Goal: Transaction & Acquisition: Purchase product/service

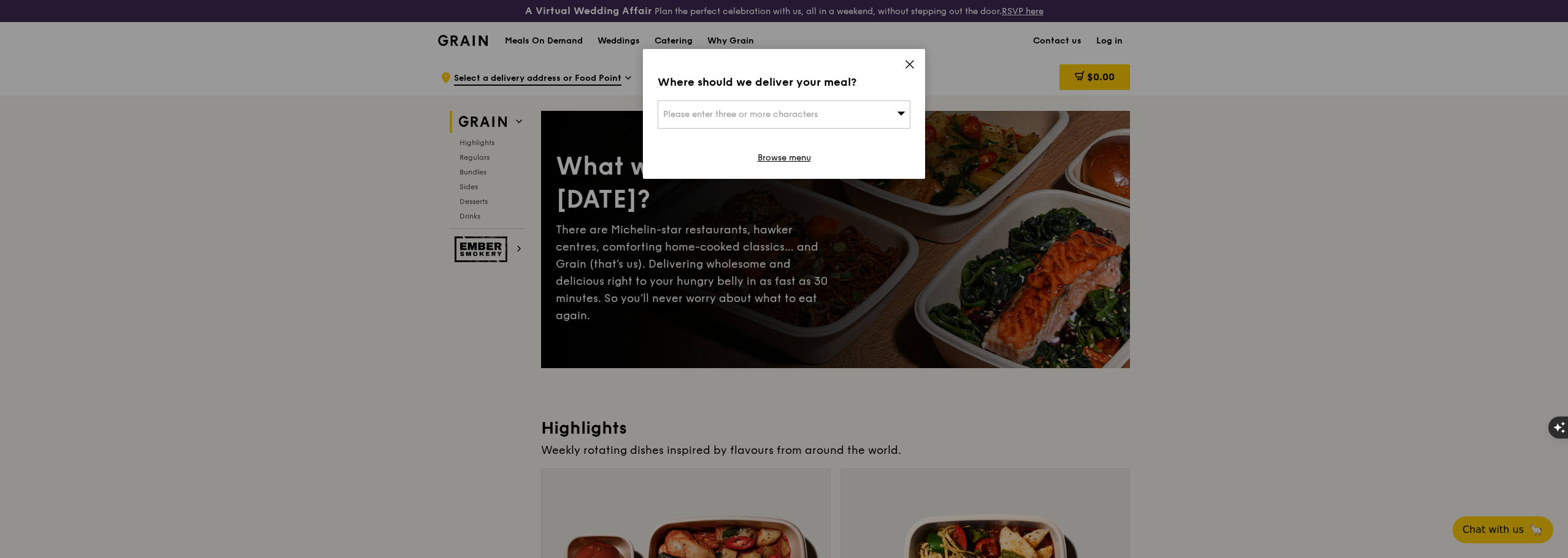
click at [895, 115] on div "Please enter three or more characters" at bounding box center [784, 114] width 252 height 28
click at [766, 107] on input "search" at bounding box center [784, 114] width 252 height 27
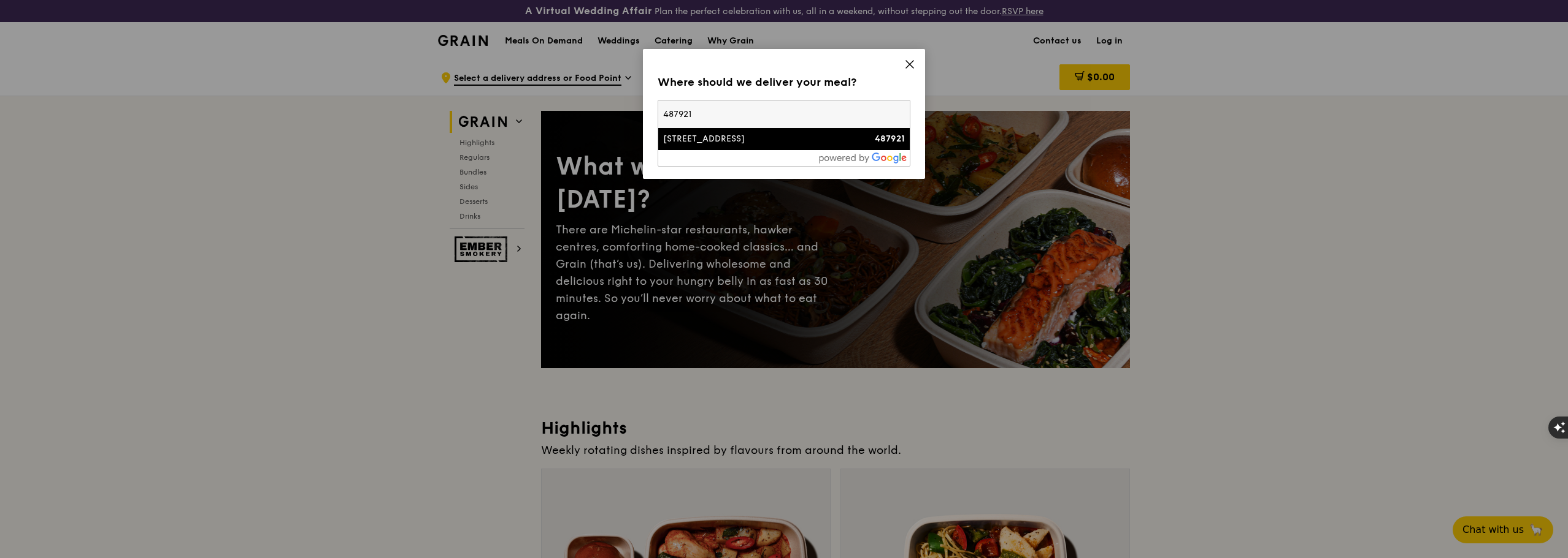
type input "487921"
click at [720, 137] on div "[STREET_ADDRESS]" at bounding box center [754, 139] width 181 height 13
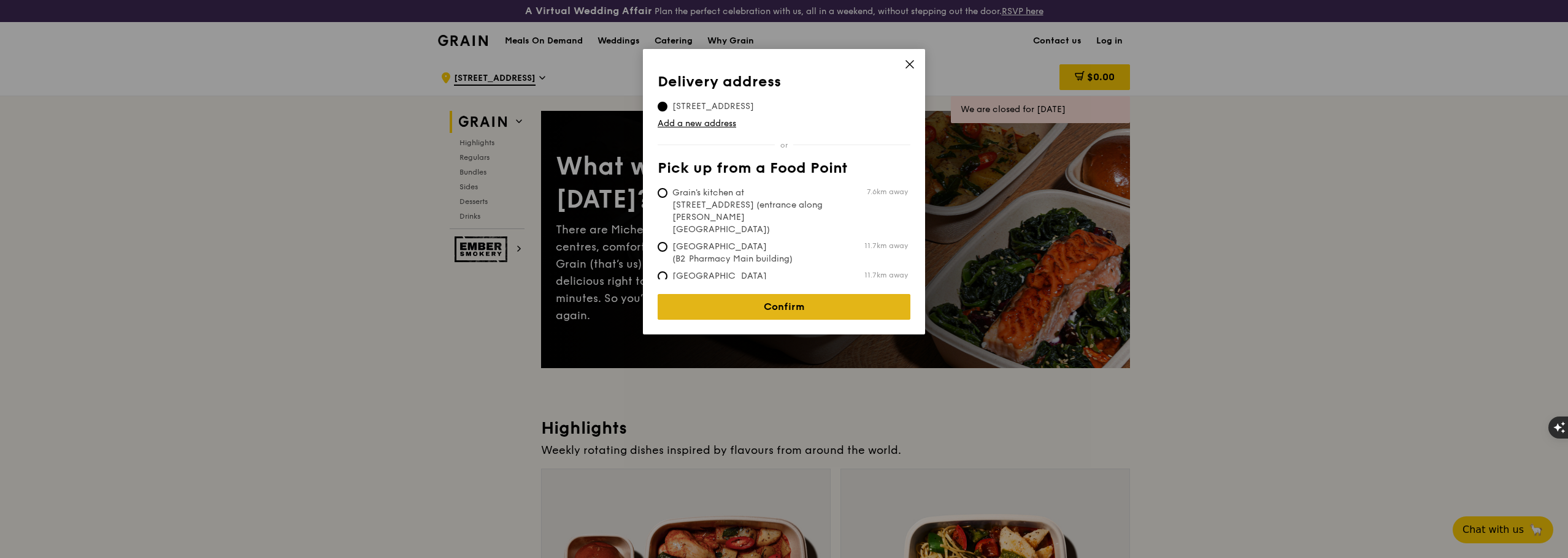
click at [764, 302] on link "Confirm" at bounding box center [784, 307] width 252 height 26
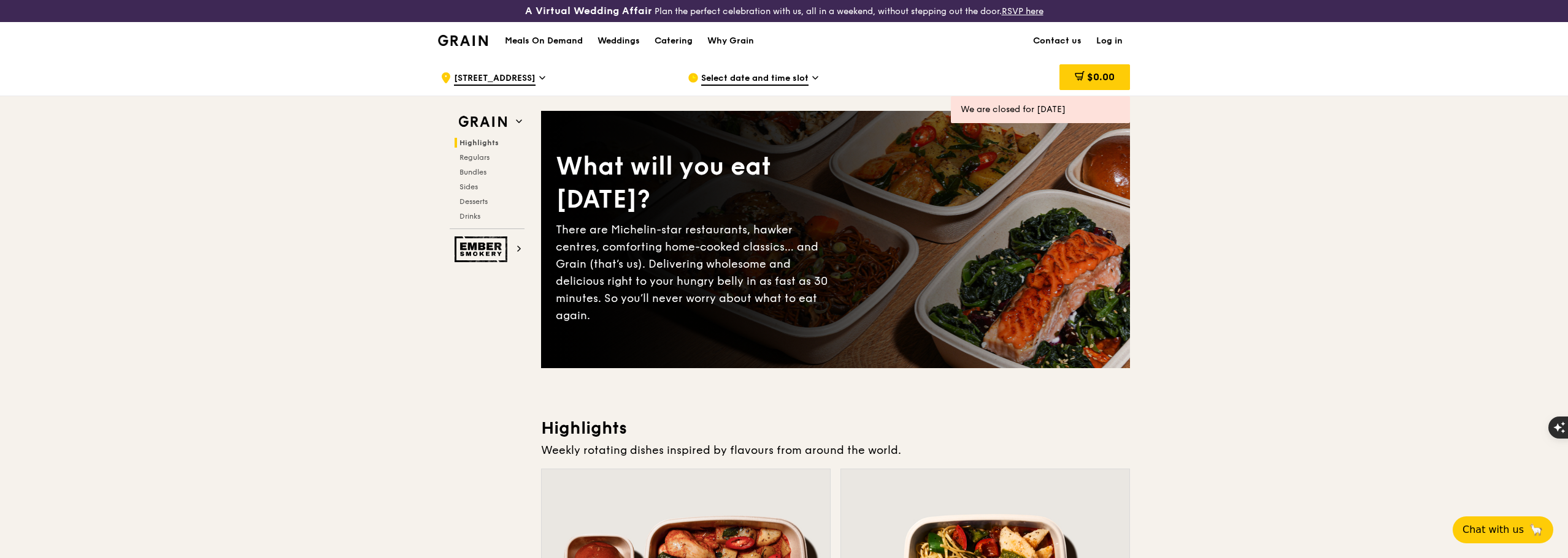
click at [548, 36] on h1 "Meals On Demand" at bounding box center [544, 41] width 78 height 13
click at [801, 74] on span "Select date and time slot" at bounding box center [755, 79] width 107 height 13
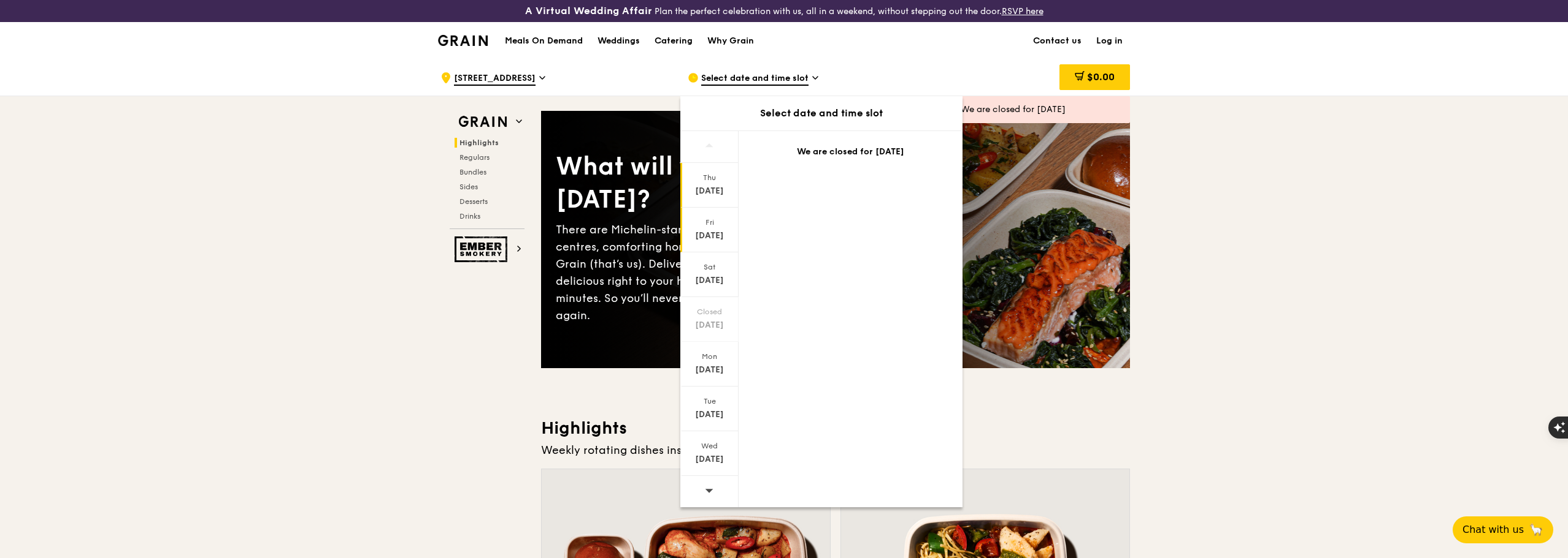
click at [719, 225] on div "Fri" at bounding box center [709, 222] width 54 height 10
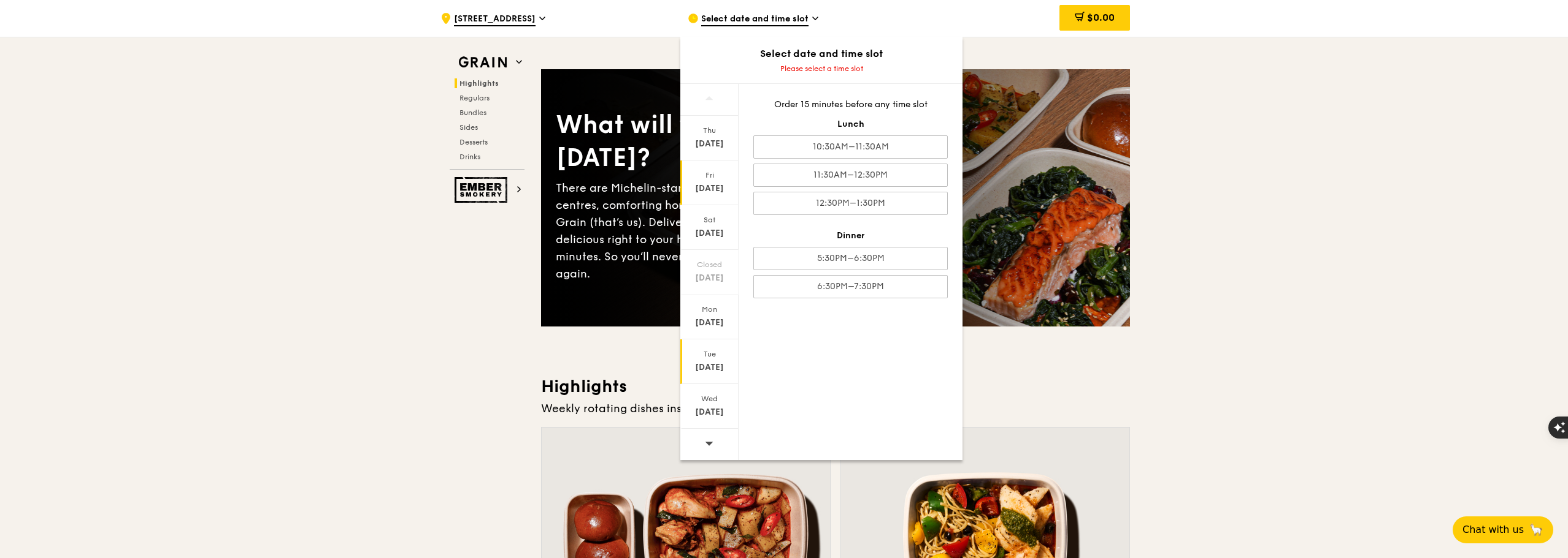
scroll to position [61, 0]
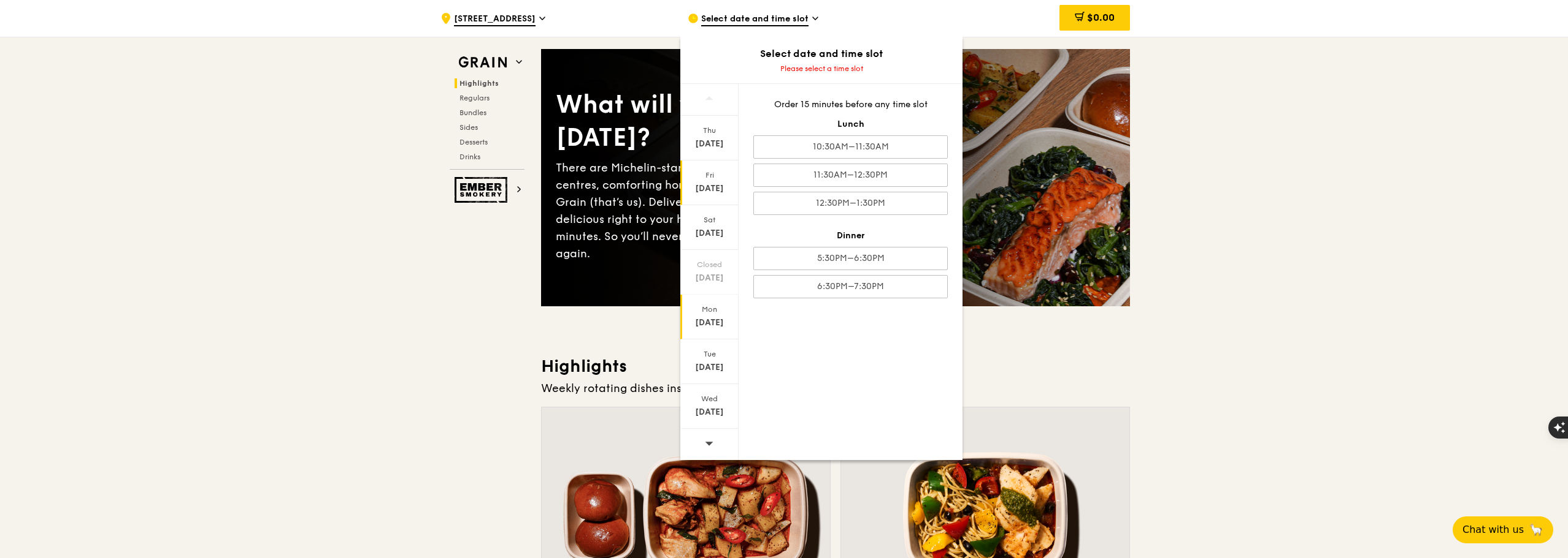
click at [708, 323] on div "[DATE]" at bounding box center [709, 323] width 54 height 13
click at [822, 146] on div "10:30AM–11:30AM" at bounding box center [850, 146] width 195 height 23
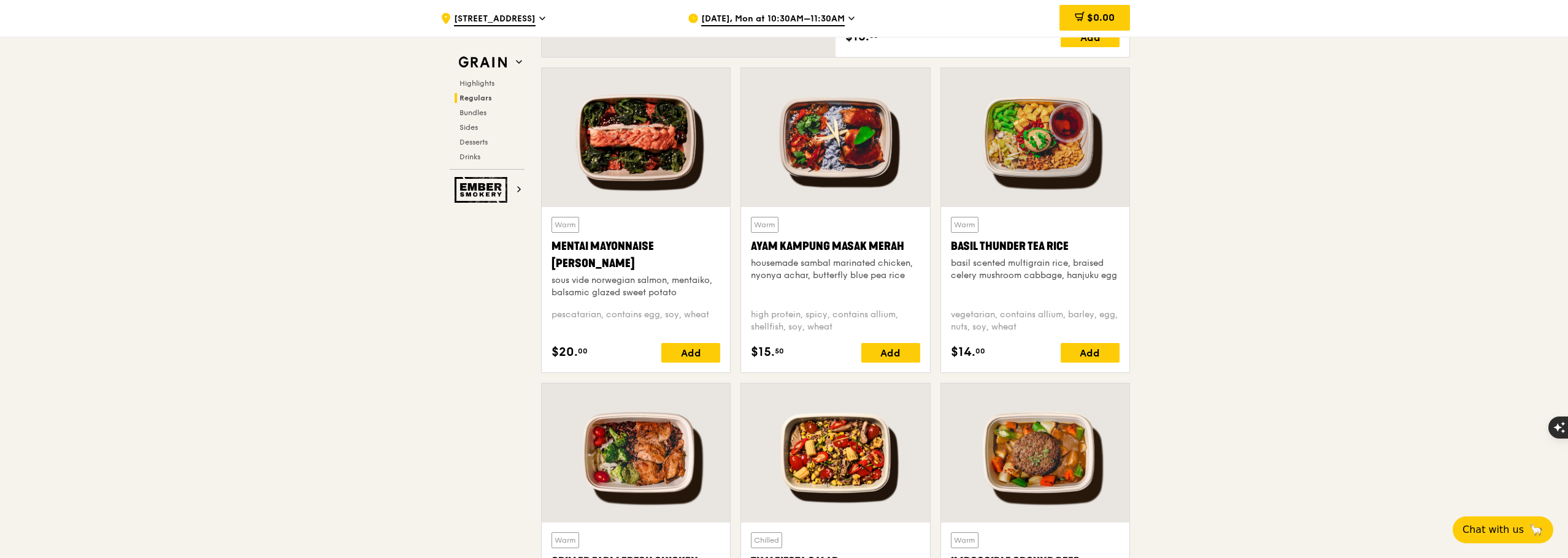
scroll to position [1103, 0]
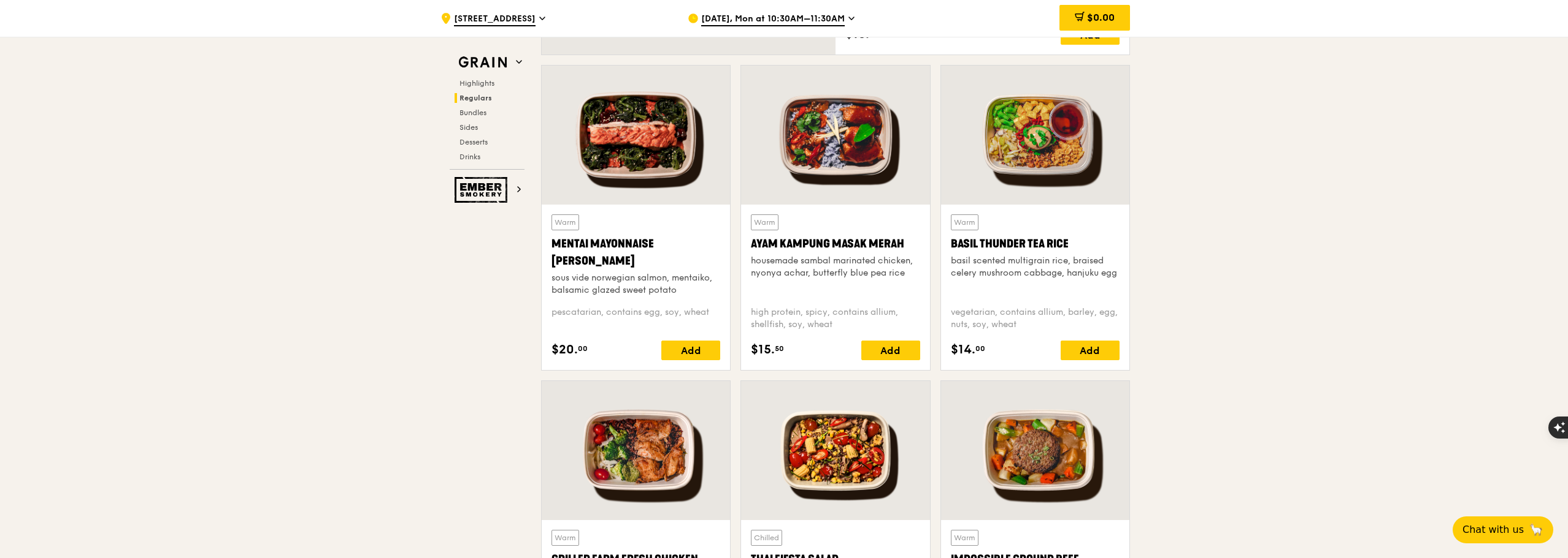
click at [592, 288] on div "sous vide norwegian salmon, mentaiko, balsamic glazed sweet potato" at bounding box center [636, 284] width 169 height 24
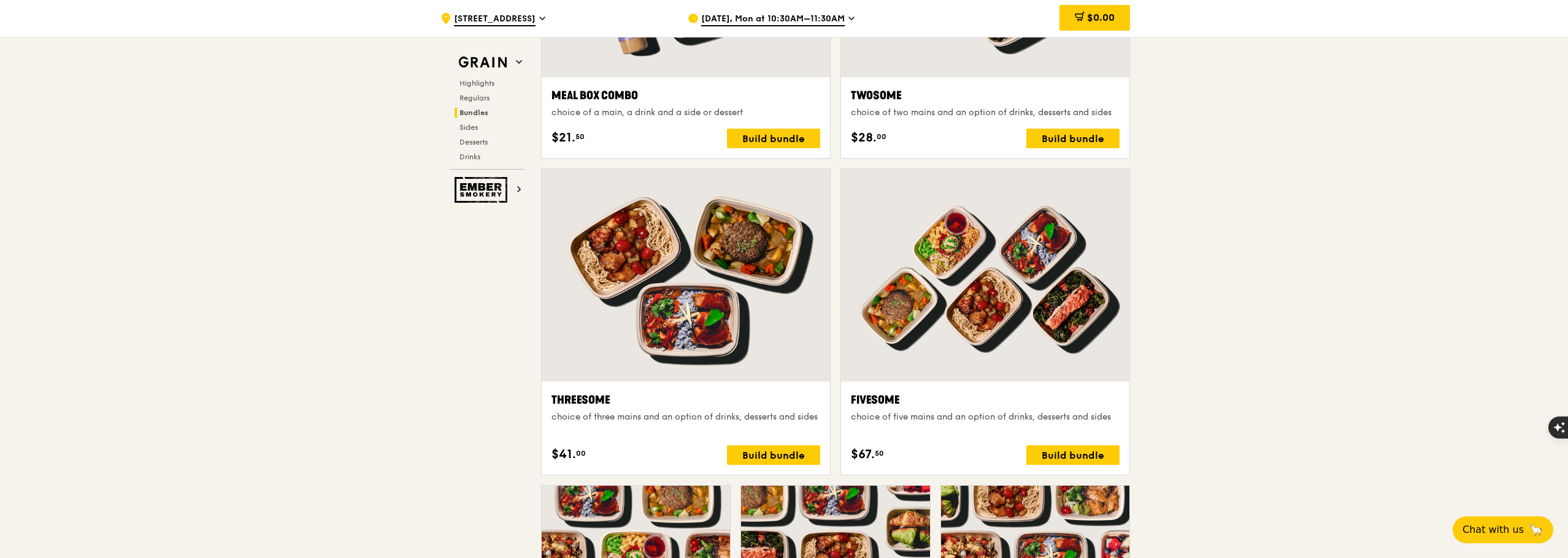
scroll to position [2206, 0]
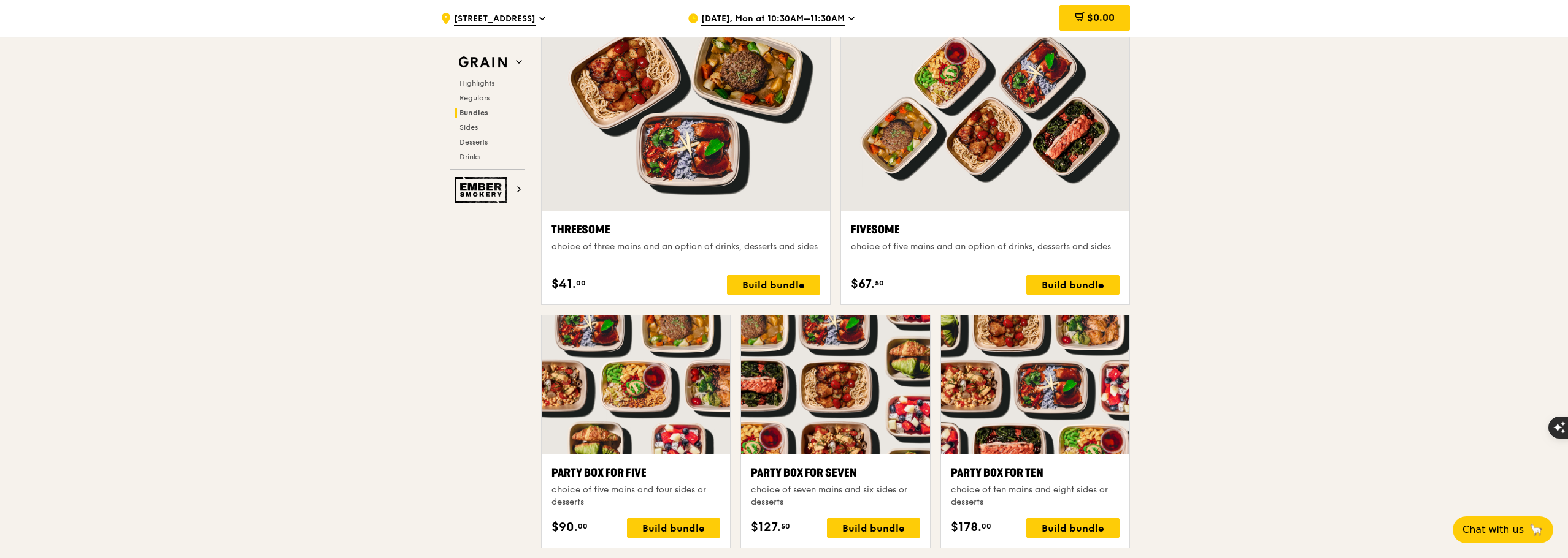
drag, startPoint x: 858, startPoint y: 288, endPoint x: 885, endPoint y: 288, distance: 27.0
click at [885, 288] on div "$67. 50 Build bundle" at bounding box center [984, 285] width 268 height 20
click at [1244, 286] on div ".cls-1 { fill: none; stroke: #fff; stroke-linecap: round; stroke-linejoin: roun…" at bounding box center [784, 446] width 1568 height 5187
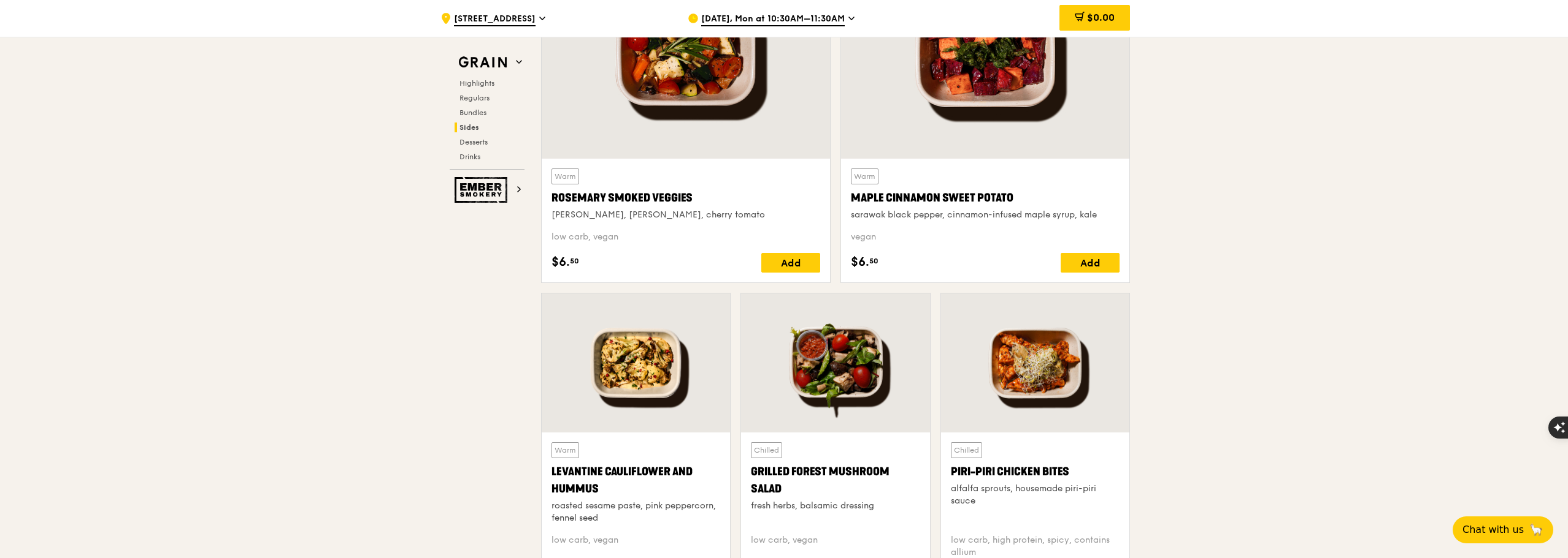
scroll to position [2942, 0]
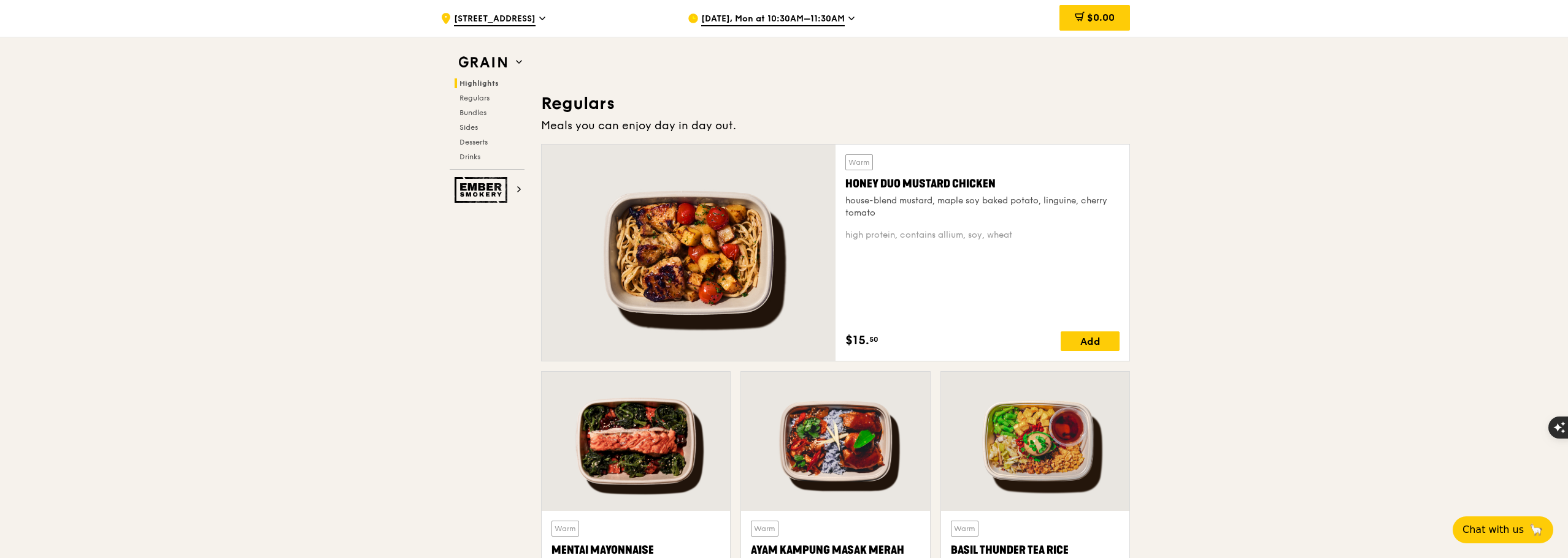
scroll to position [1042, 0]
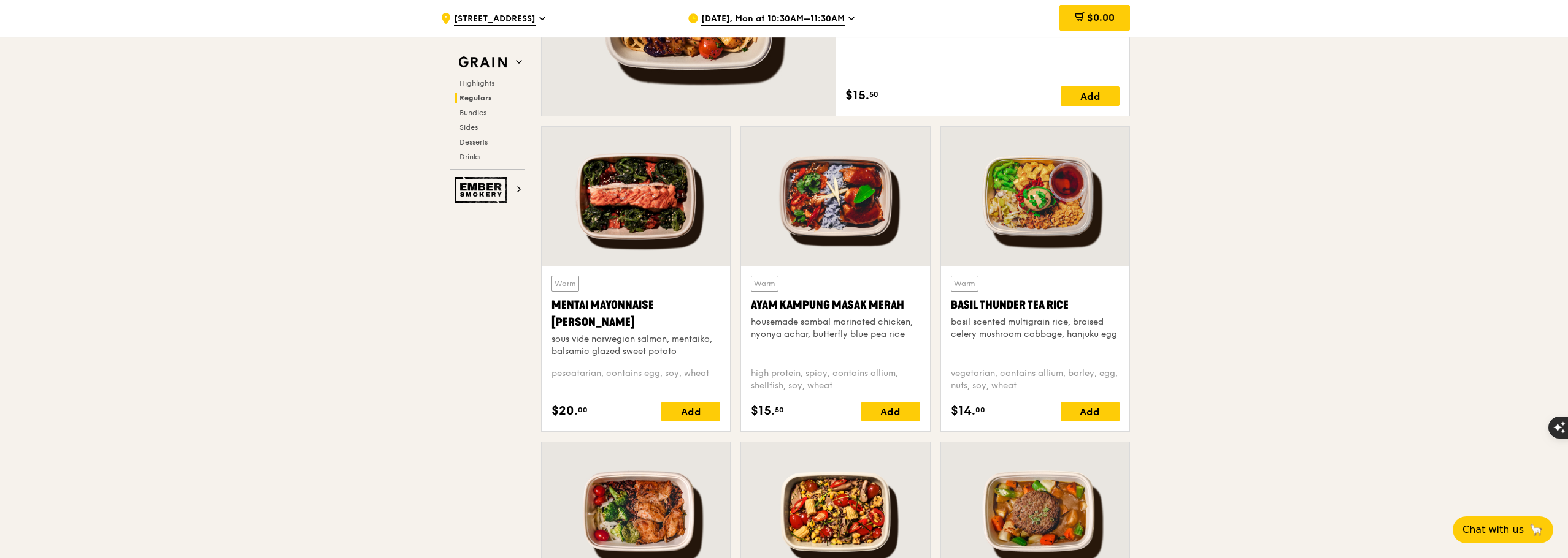
drag, startPoint x: 1209, startPoint y: 236, endPoint x: 1175, endPoint y: 135, distance: 106.6
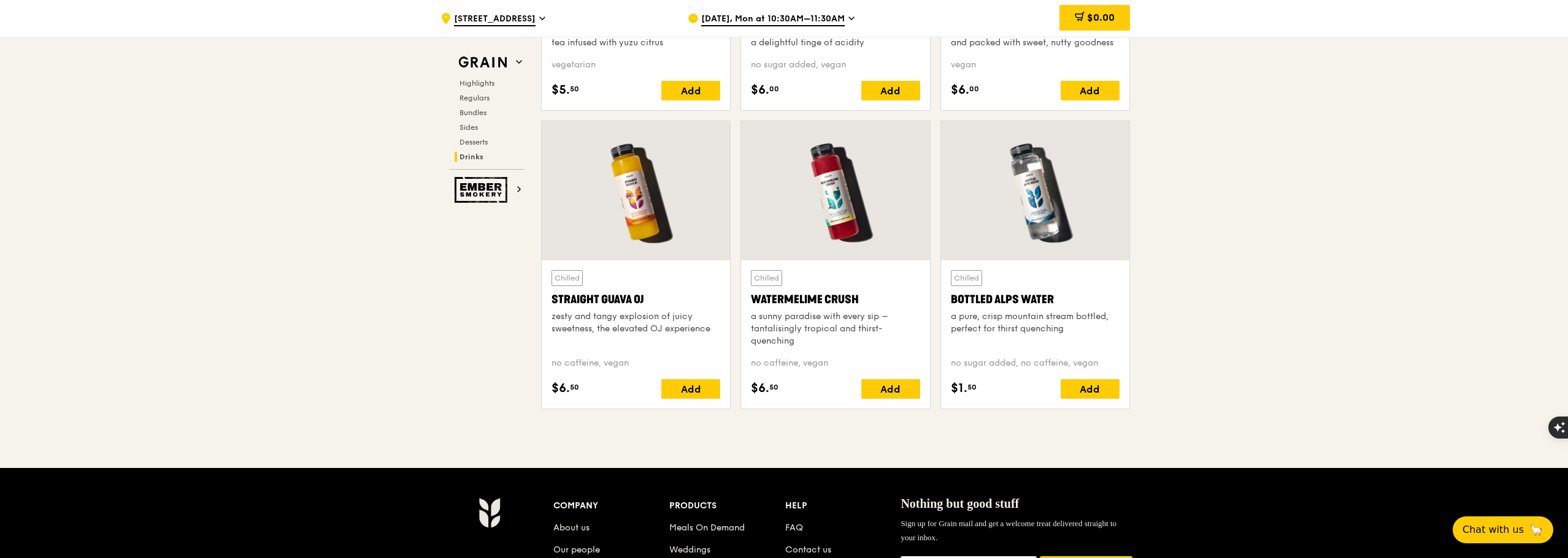
scroll to position [4903, 0]
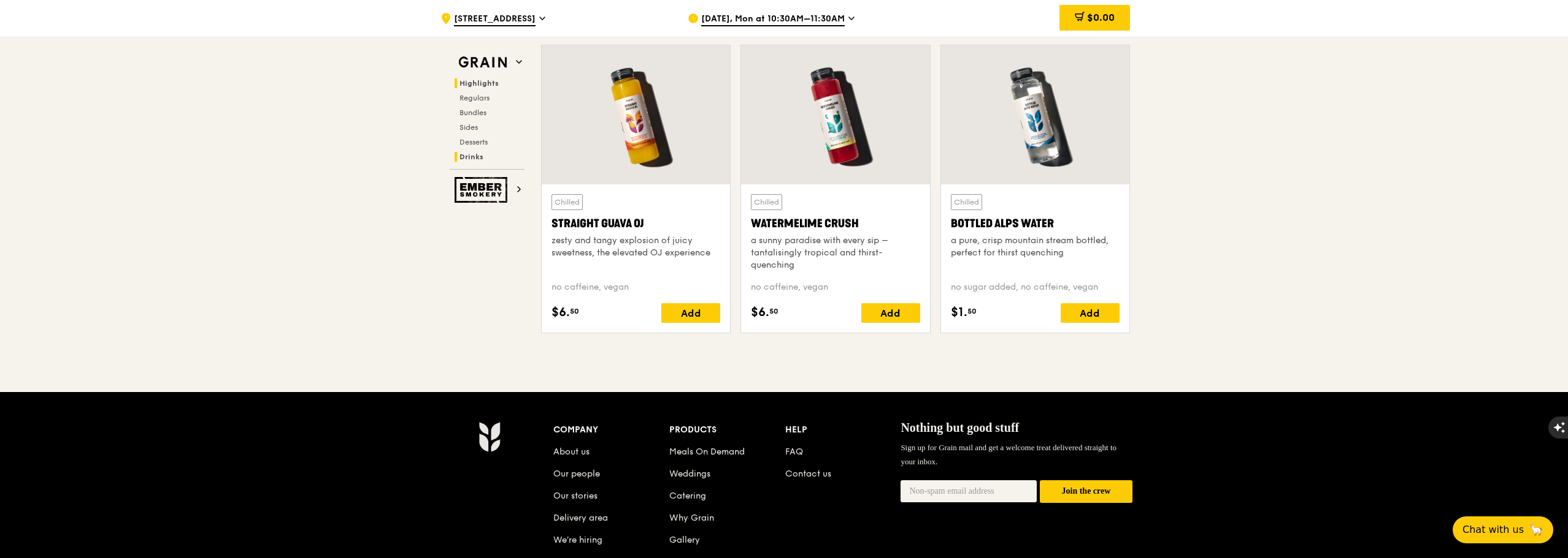
click at [480, 83] on span "Highlights" at bounding box center [479, 83] width 39 height 8
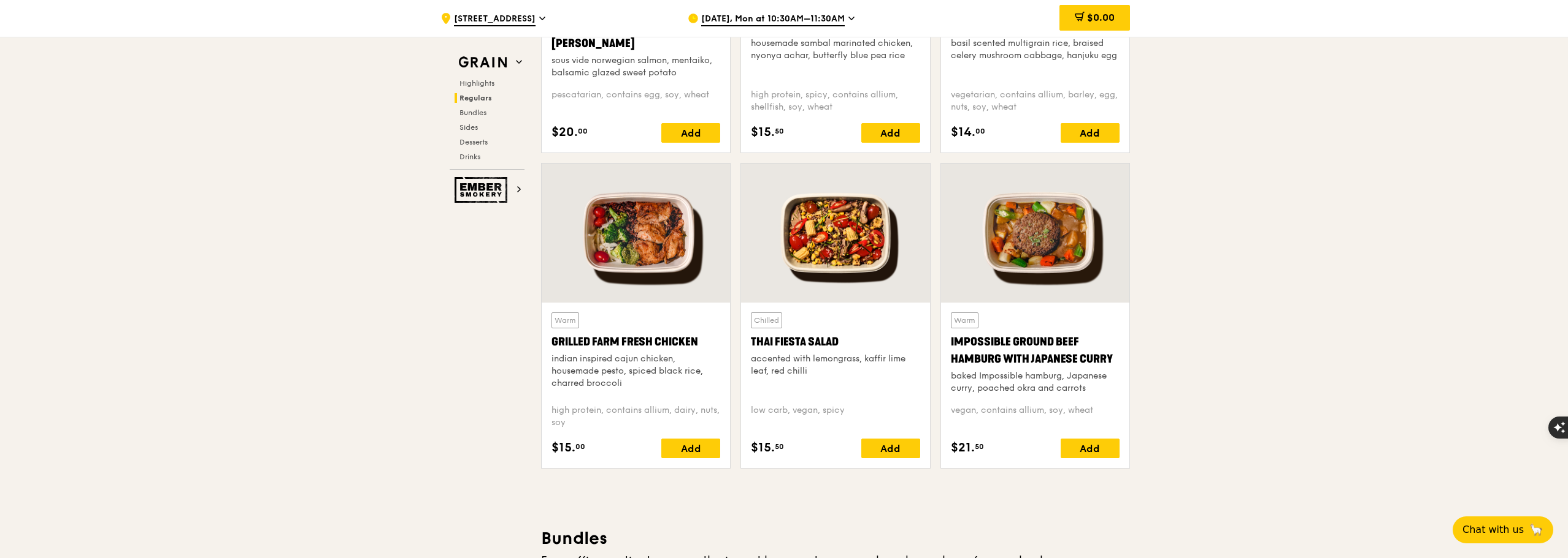
scroll to position [1471, 0]
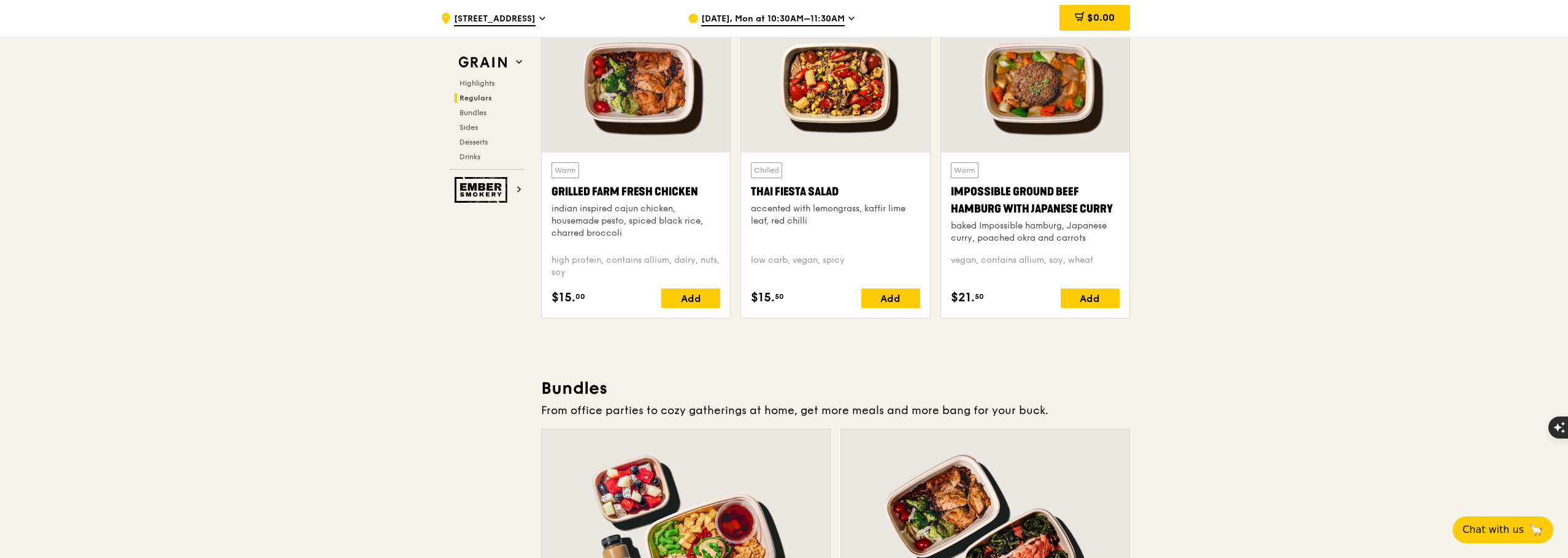
click at [834, 75] on div at bounding box center [835, 83] width 188 height 139
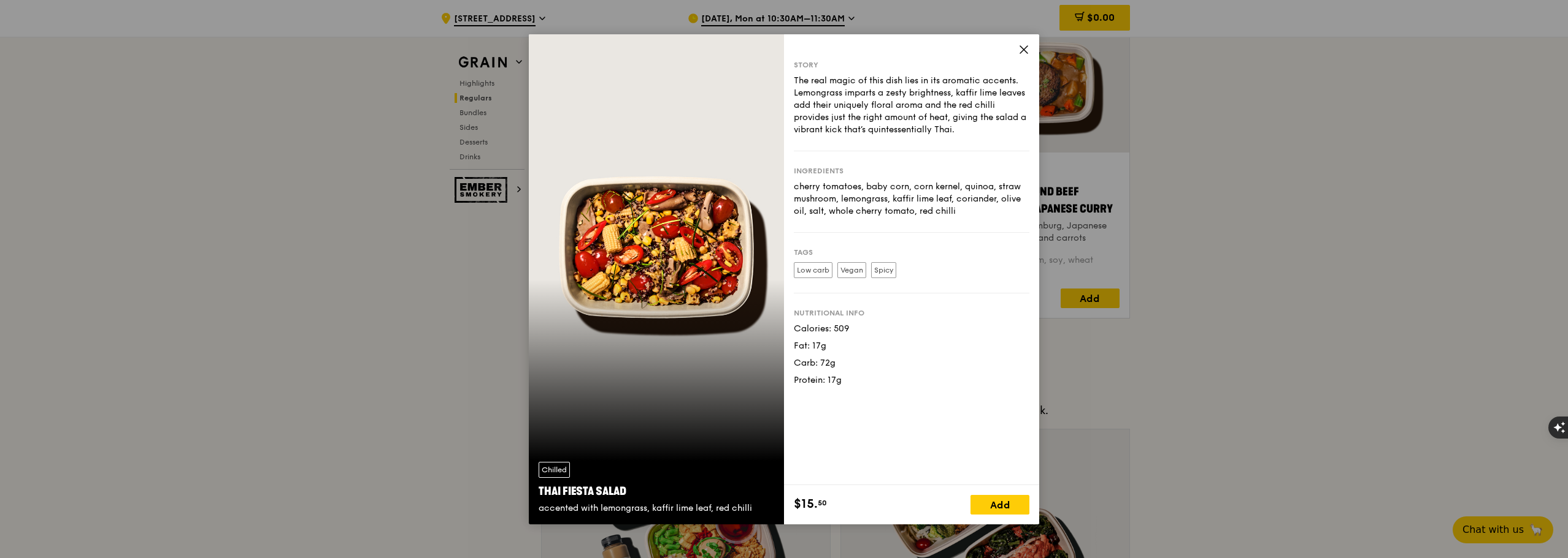
drag, startPoint x: 842, startPoint y: 189, endPoint x: 972, endPoint y: 220, distance: 133.6
click at [972, 220] on div "Ingredients cherry tomatoes, baby corn, corn kernel, quinoa, straw mushroom, le…" at bounding box center [911, 192] width 236 height 82
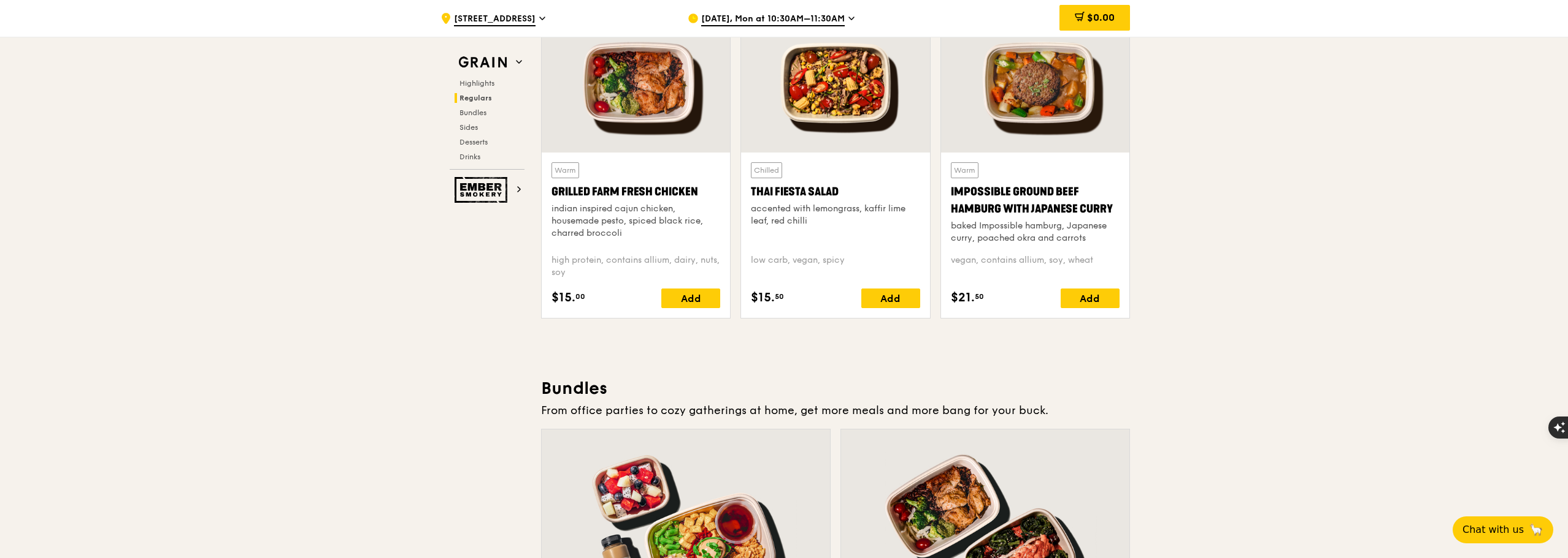
click at [993, 109] on div at bounding box center [1035, 83] width 188 height 139
click at [691, 102] on div at bounding box center [636, 83] width 188 height 139
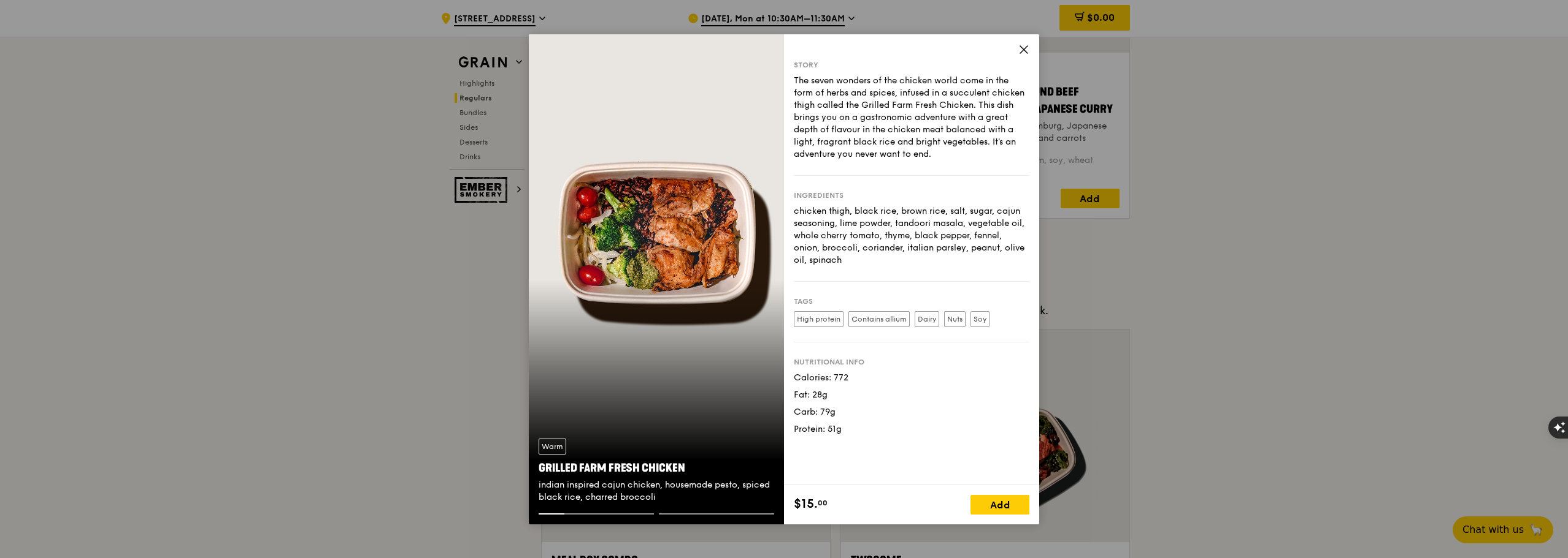
scroll to position [1777, 0]
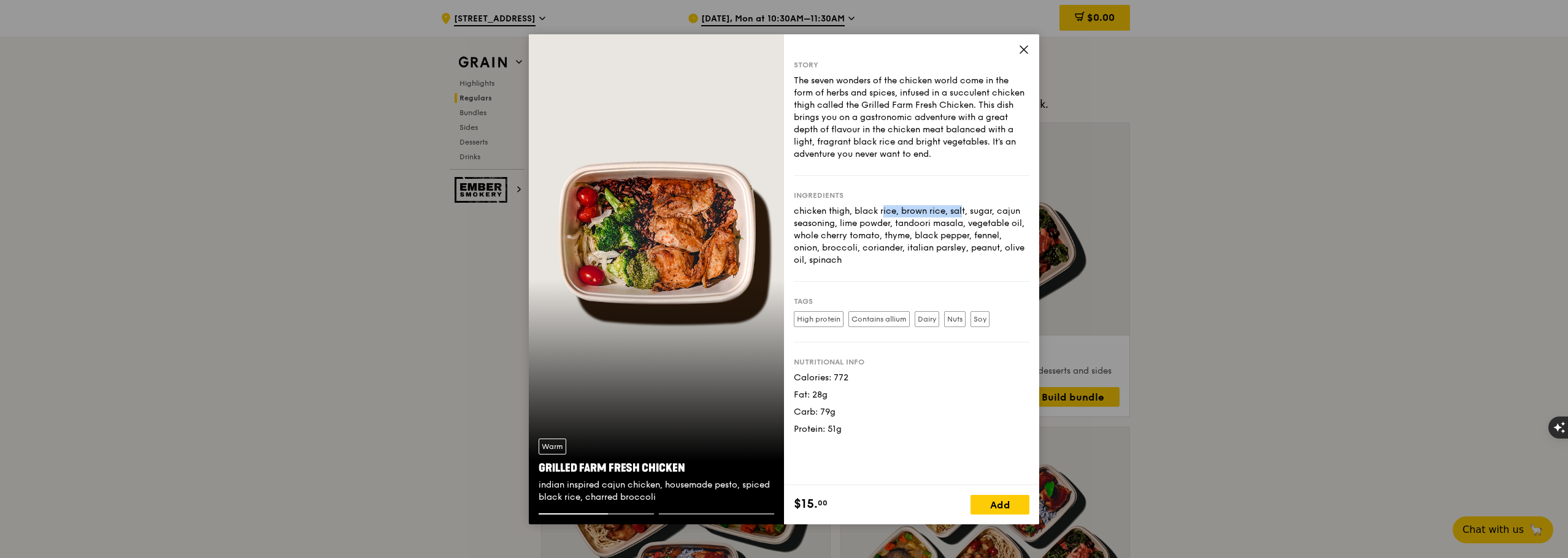
drag, startPoint x: 830, startPoint y: 206, endPoint x: 901, endPoint y: 211, distance: 71.2
click at [901, 211] on div "chicken thigh, black rice, brown rice, salt, sugar, cajun seasoning, lime powde…" at bounding box center [911, 236] width 236 height 61
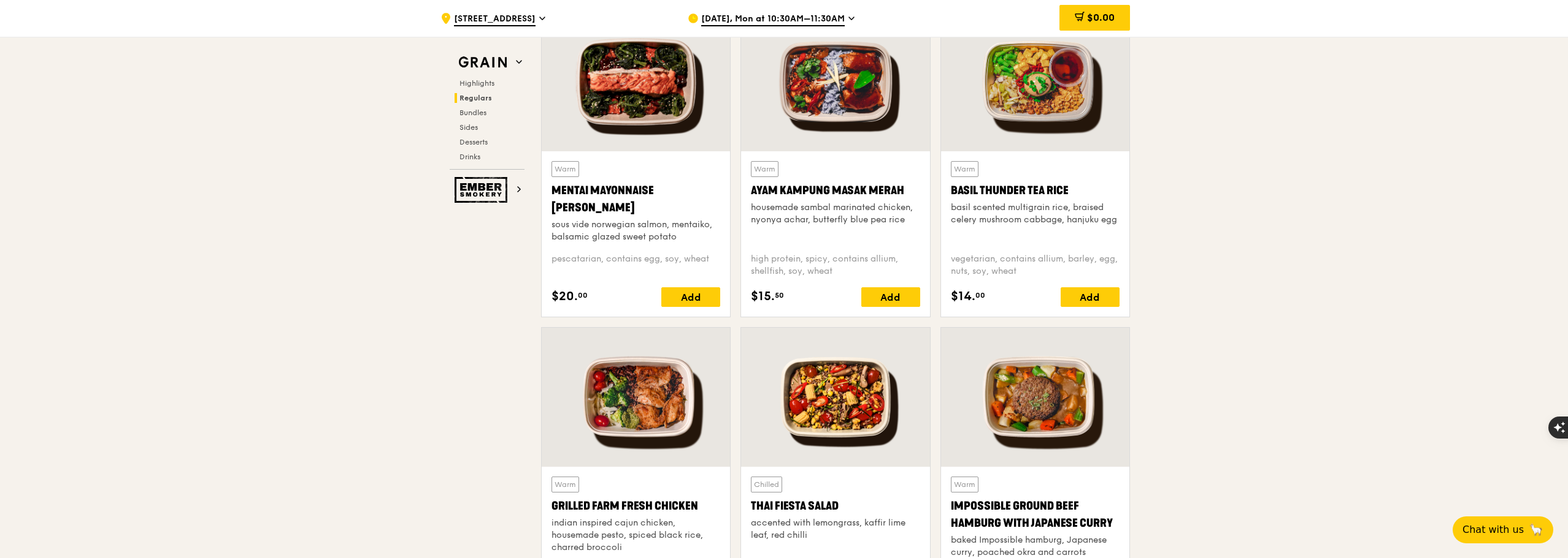
scroll to position [1042, 0]
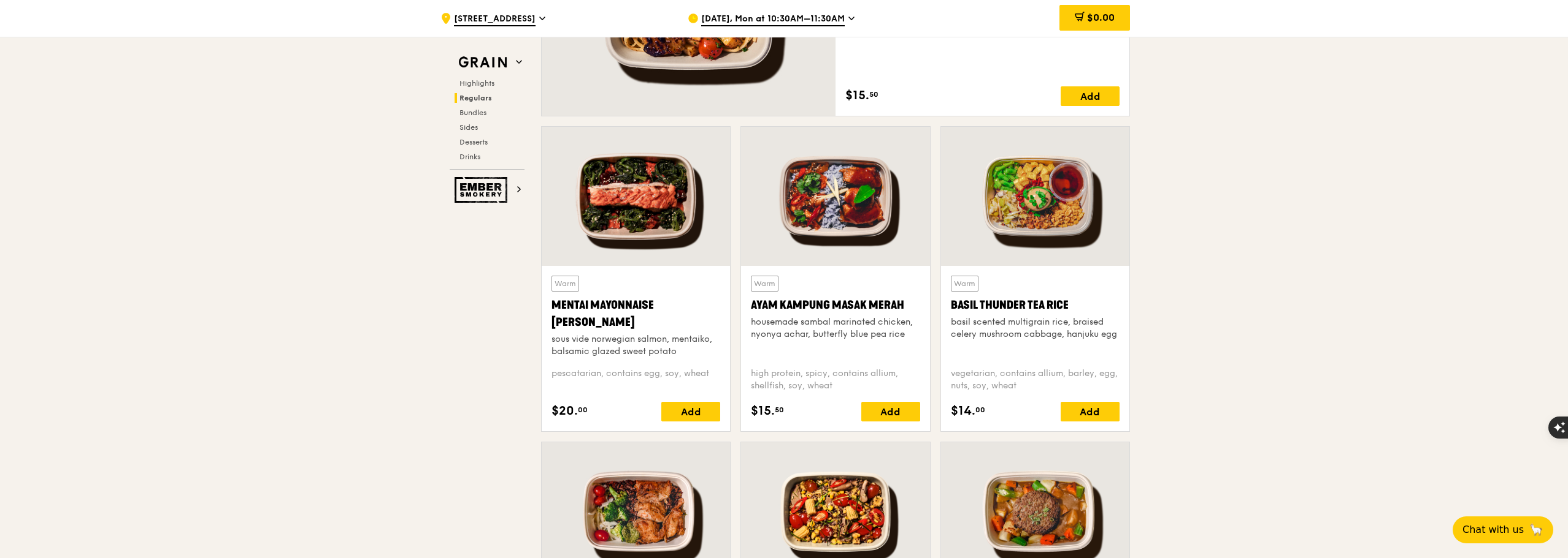
click at [671, 247] on div at bounding box center [636, 196] width 188 height 139
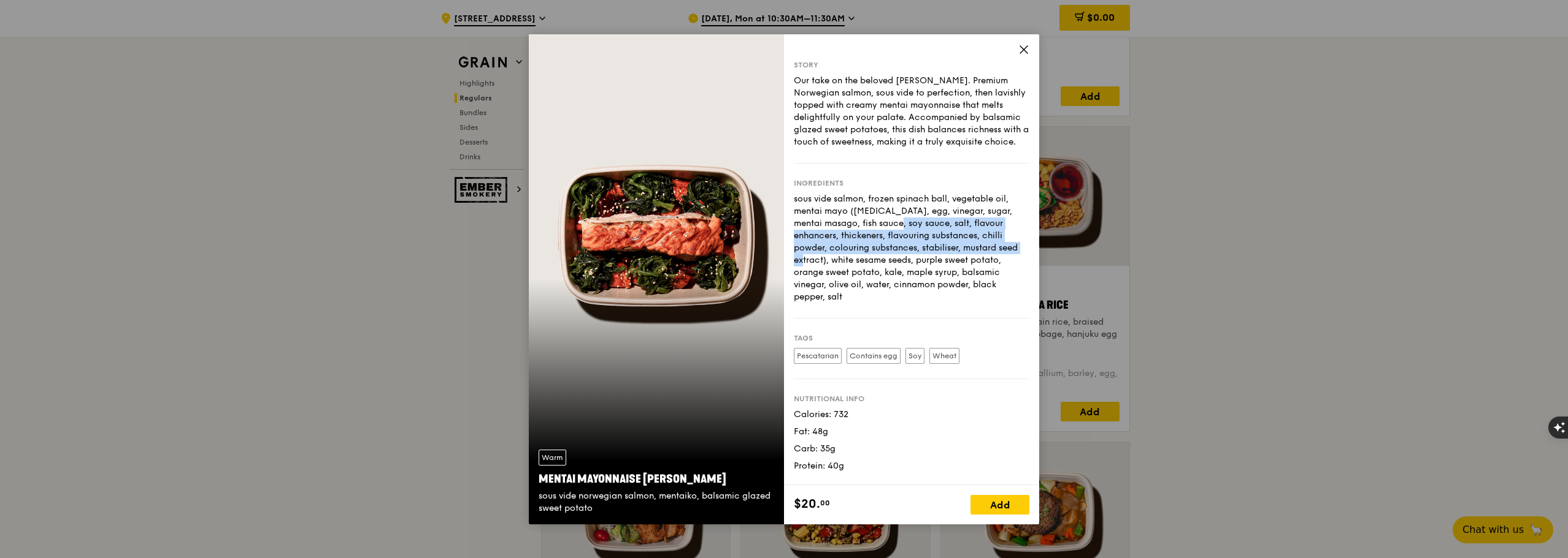
drag, startPoint x: 825, startPoint y: 221, endPoint x: 944, endPoint y: 251, distance: 122.7
click at [944, 251] on div "sous vide salmon, frozen spinach ball, vegetable oil, mentai mayo ([MEDICAL_DAT…" at bounding box center [911, 248] width 236 height 110
drag, startPoint x: 1310, startPoint y: 247, endPoint x: 1298, endPoint y: 251, distance: 12.6
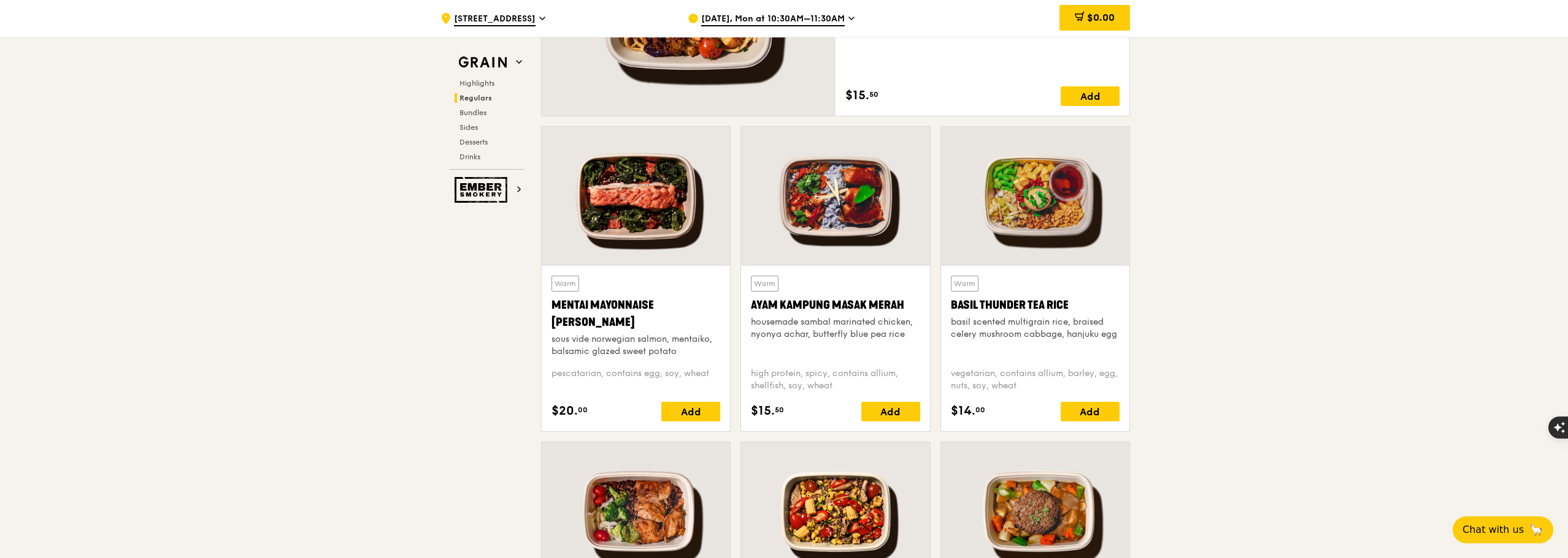
click at [1026, 202] on div at bounding box center [1035, 196] width 188 height 139
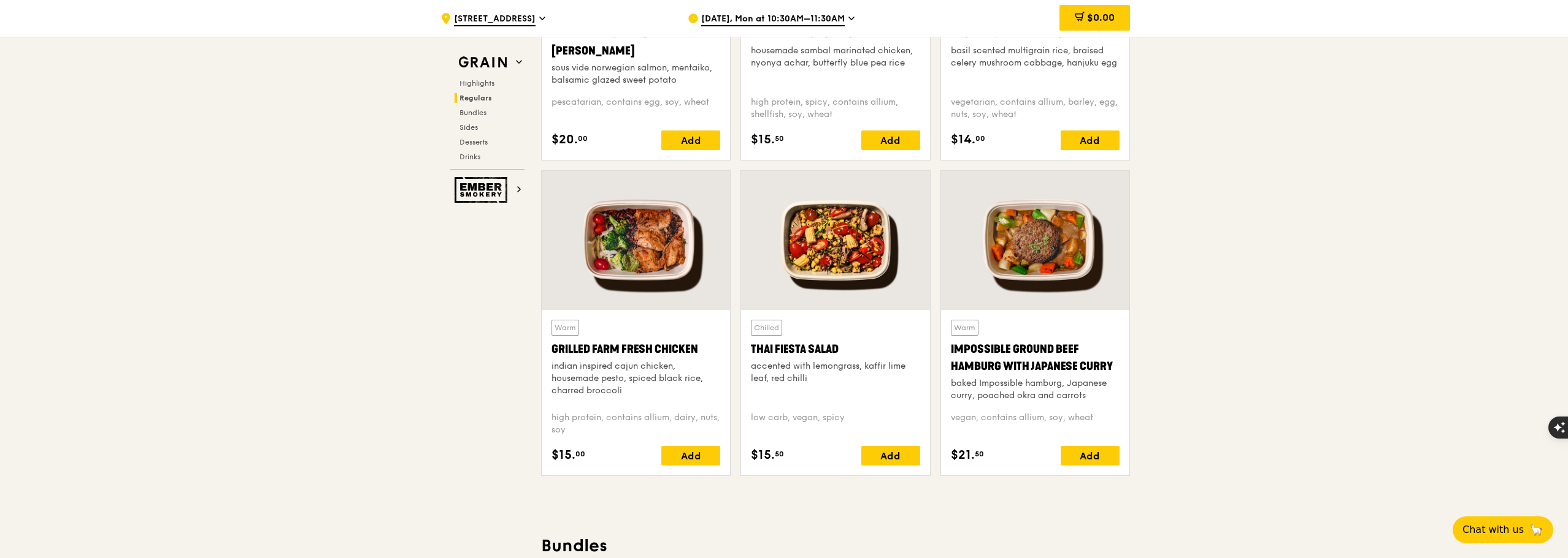
scroll to position [1348, 0]
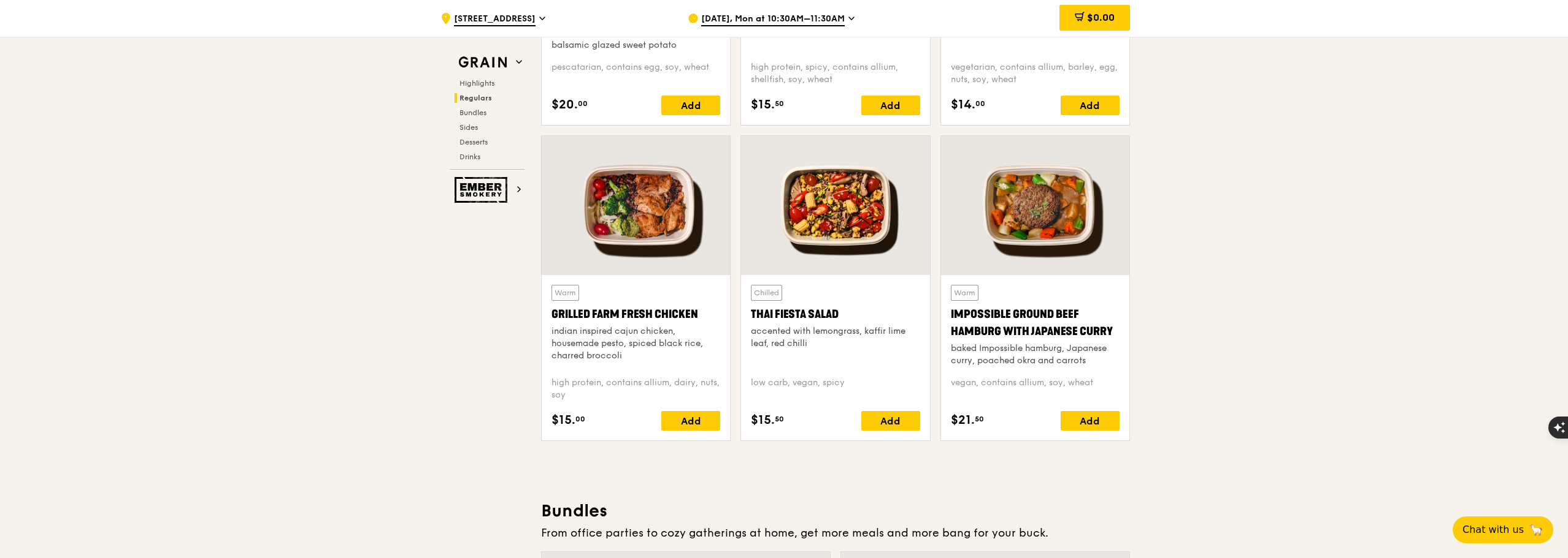
click at [768, 380] on div "low carb, vegan, spicy" at bounding box center [835, 389] width 169 height 24
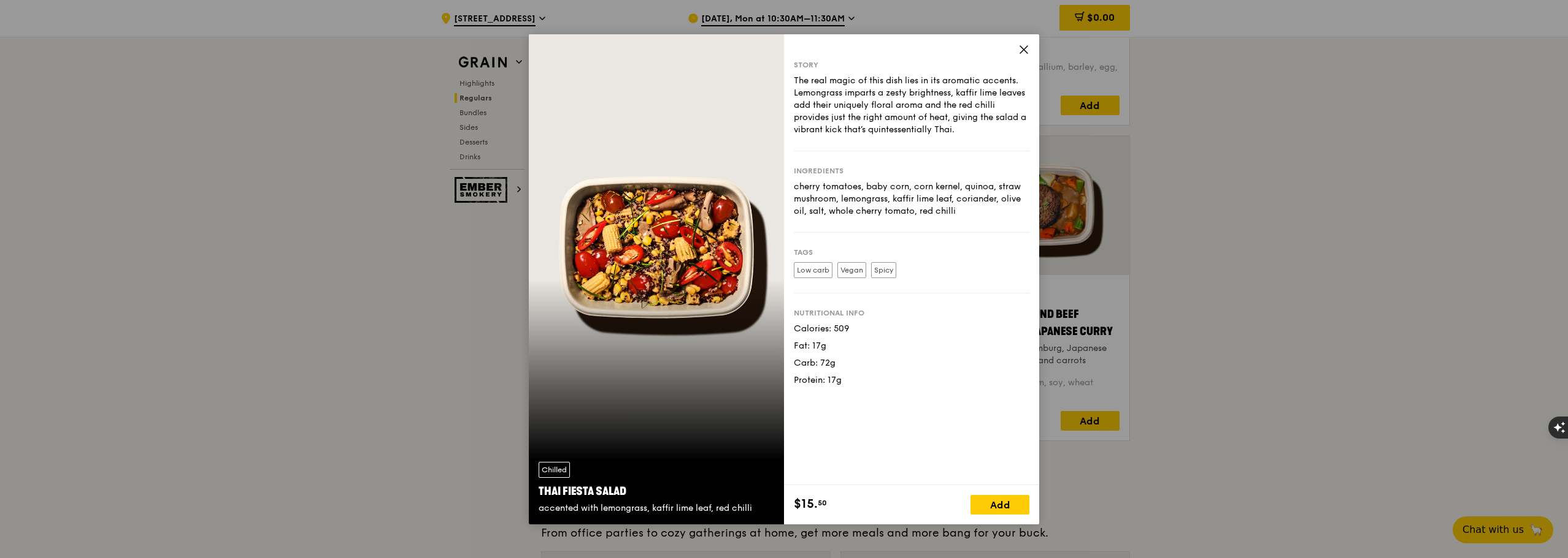
click at [817, 268] on label "Low carb" at bounding box center [812, 270] width 38 height 16
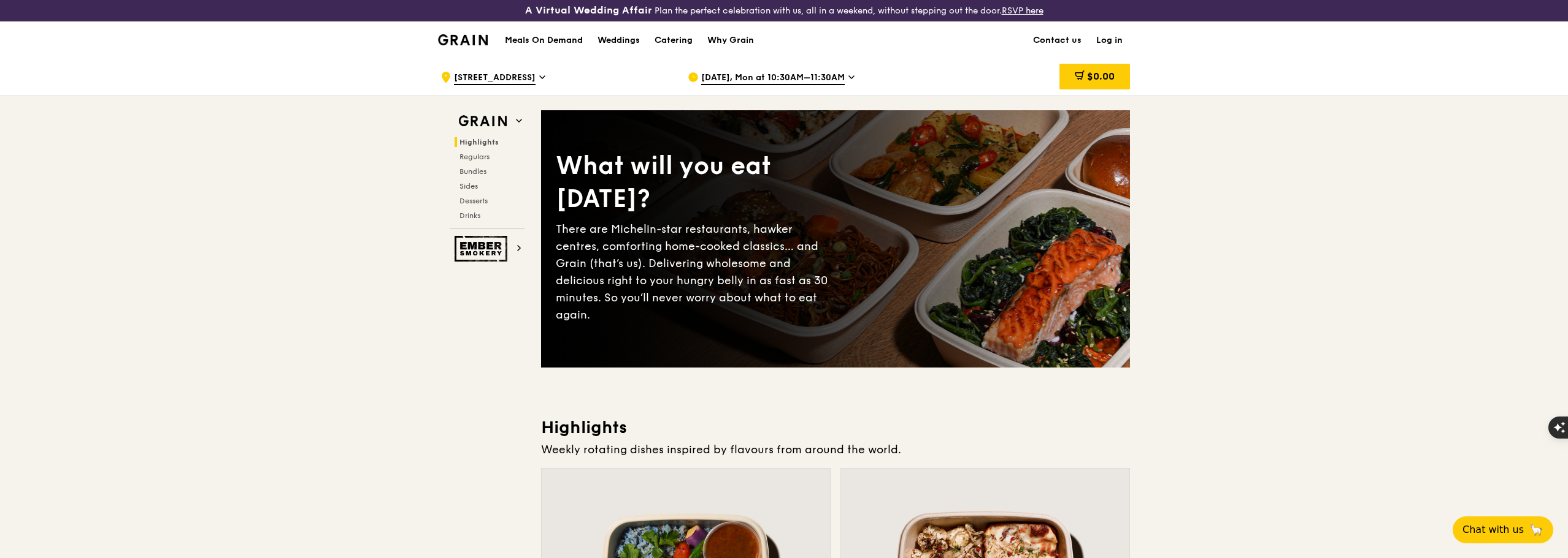
scroll to position [0, 0]
click at [515, 249] on h2 "Ember Smokery" at bounding box center [487, 249] width 75 height 26
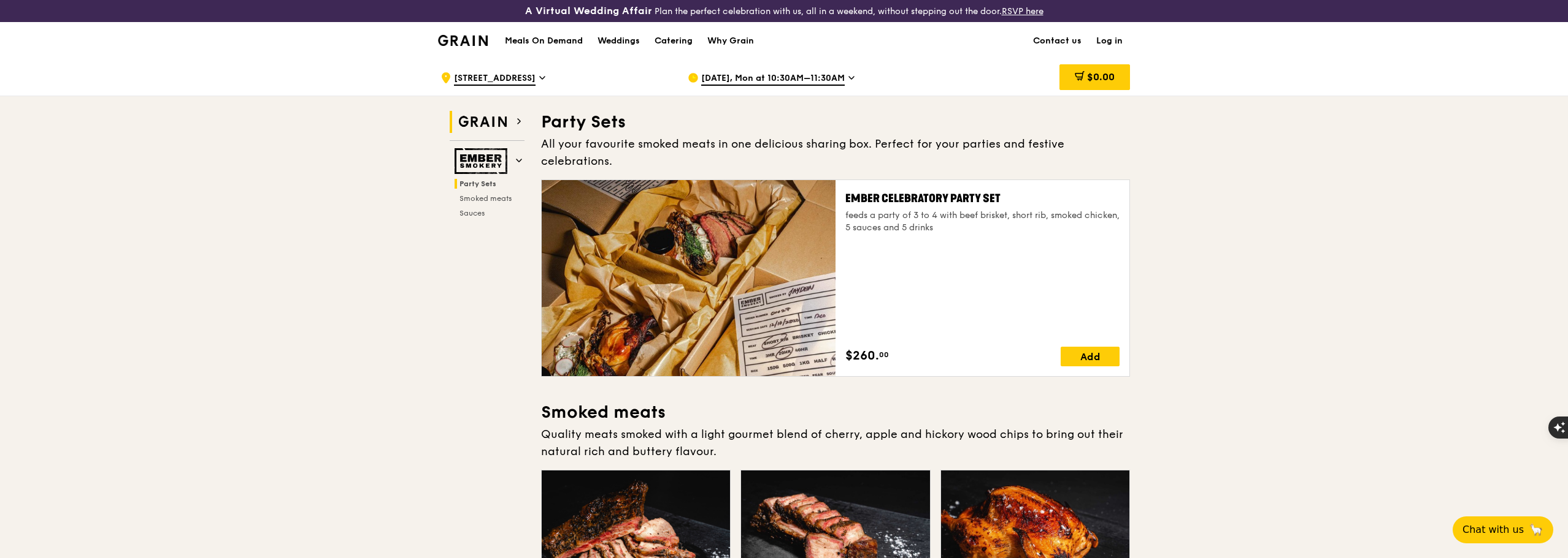
click at [508, 120] on img at bounding box center [482, 122] width 56 height 22
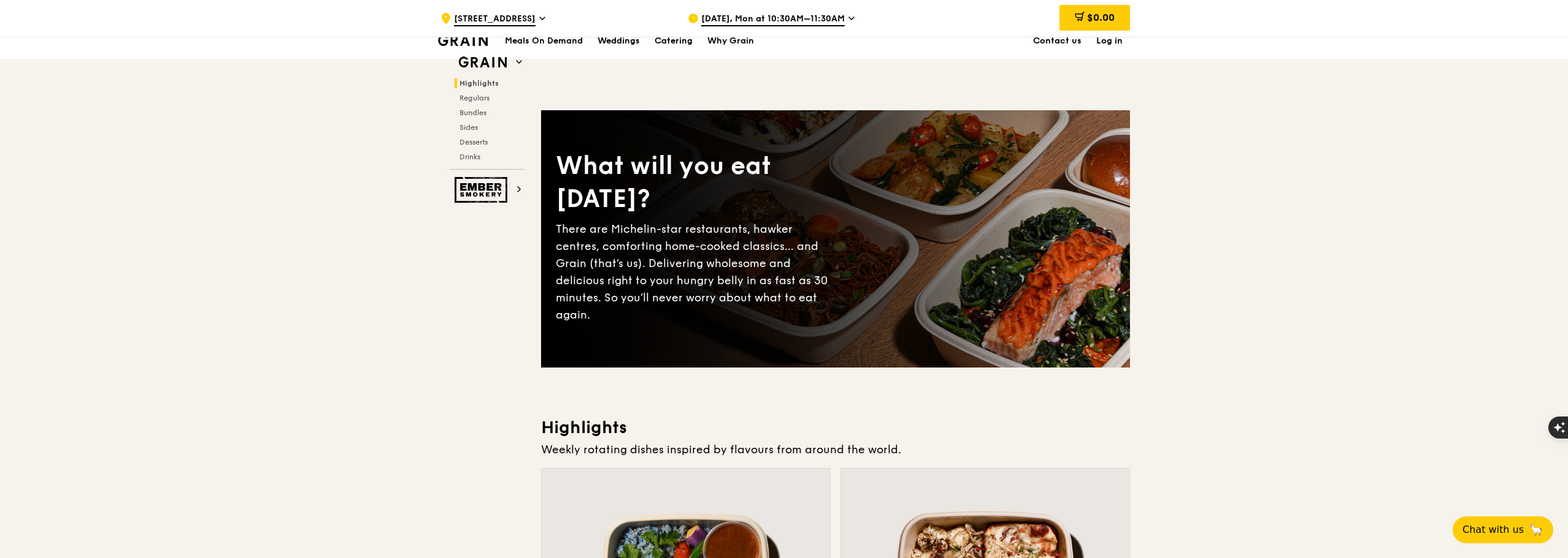
scroll to position [245, 0]
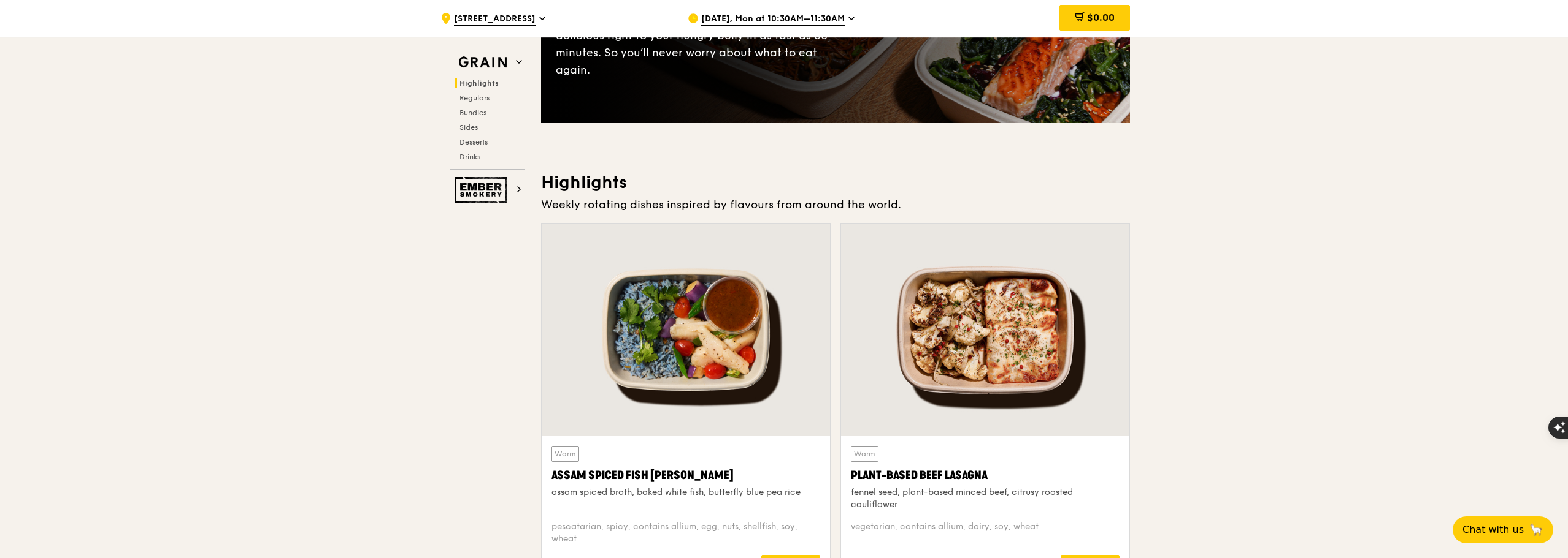
click at [994, 349] on div at bounding box center [984, 330] width 288 height 212
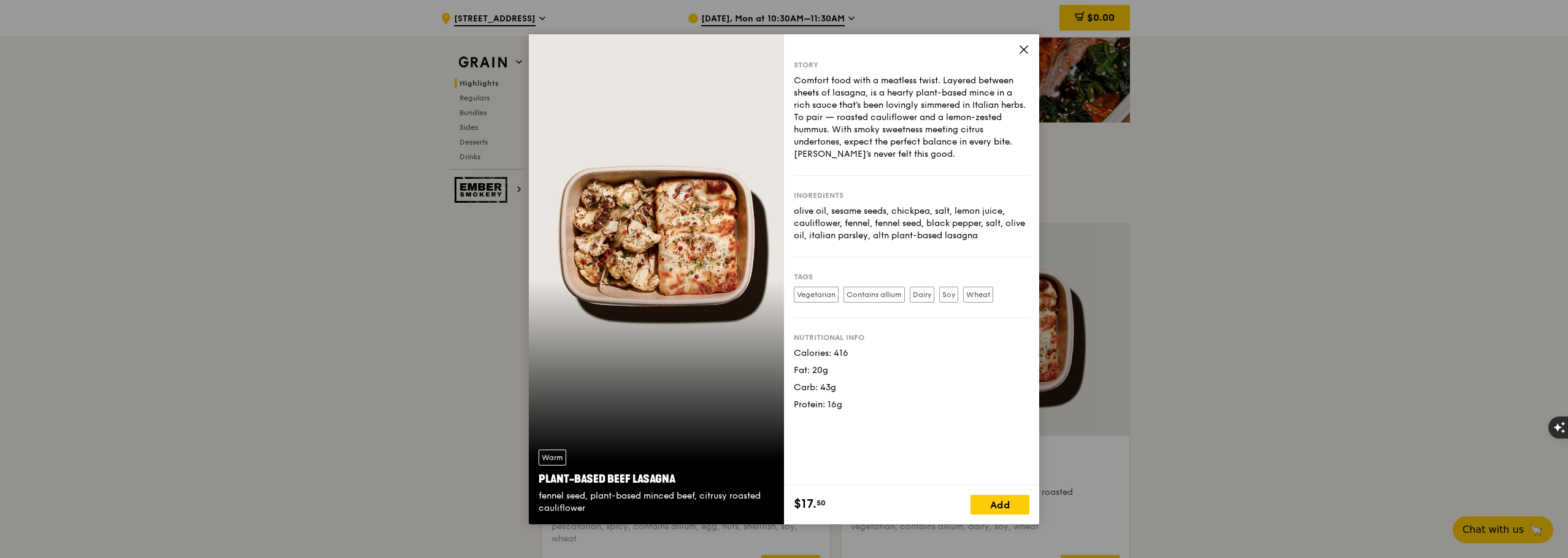
click at [1026, 48] on icon at bounding box center [1023, 49] width 11 height 11
